Goal: Task Accomplishment & Management: Complete application form

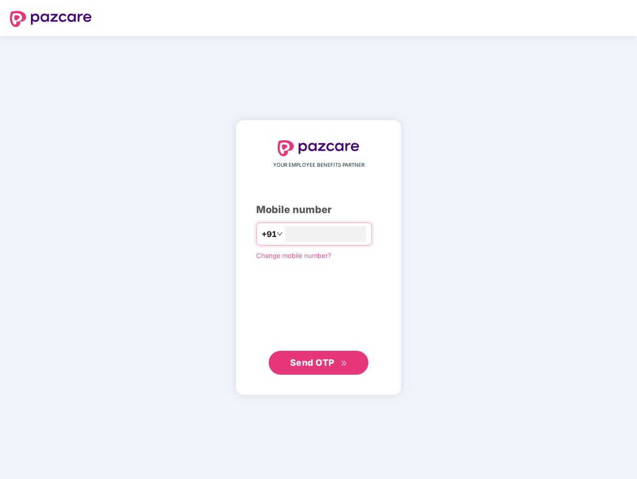
click at [319, 239] on input "number" at bounding box center [326, 234] width 82 height 16
click at [51, 19] on img at bounding box center [51, 19] width 82 height 16
click at [261, 234] on span "+91" at bounding box center [268, 234] width 15 height 12
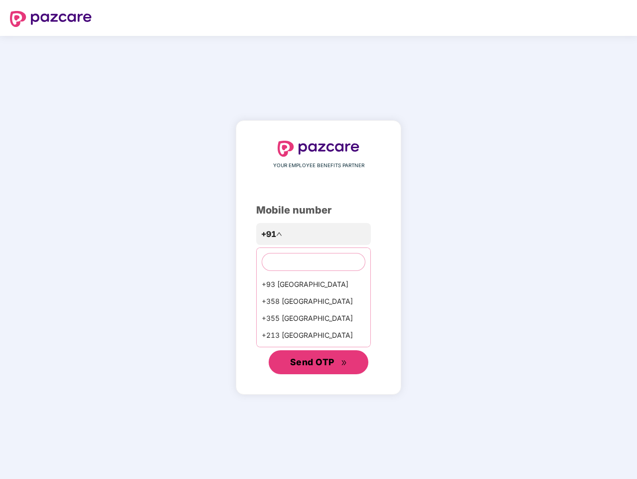
click at [319, 362] on span "Send OTP" at bounding box center [312, 362] width 44 height 10
